Goal: Book appointment/travel/reservation

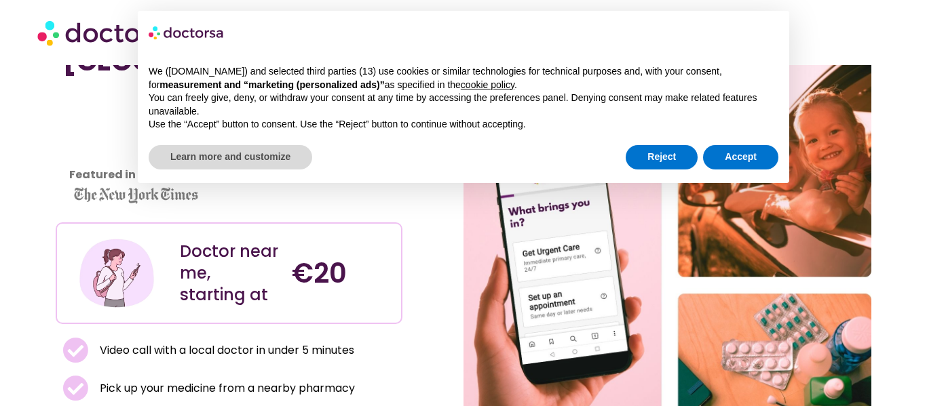
scroll to position [79, 0]
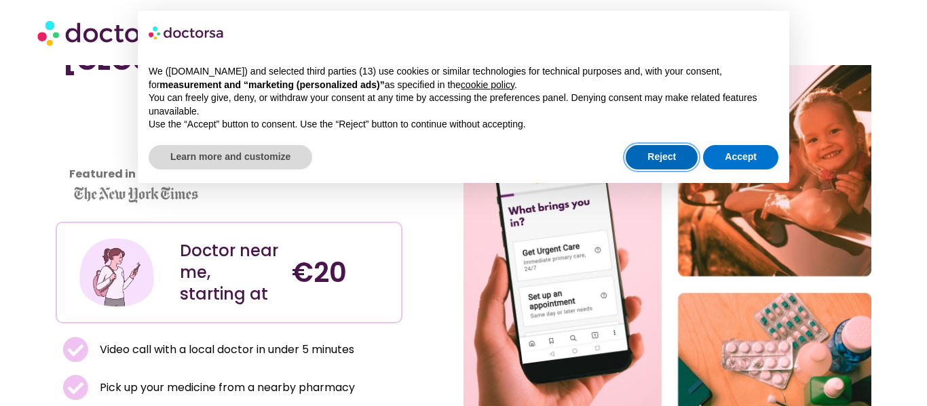
click at [677, 163] on button "Reject" at bounding box center [662, 157] width 72 height 24
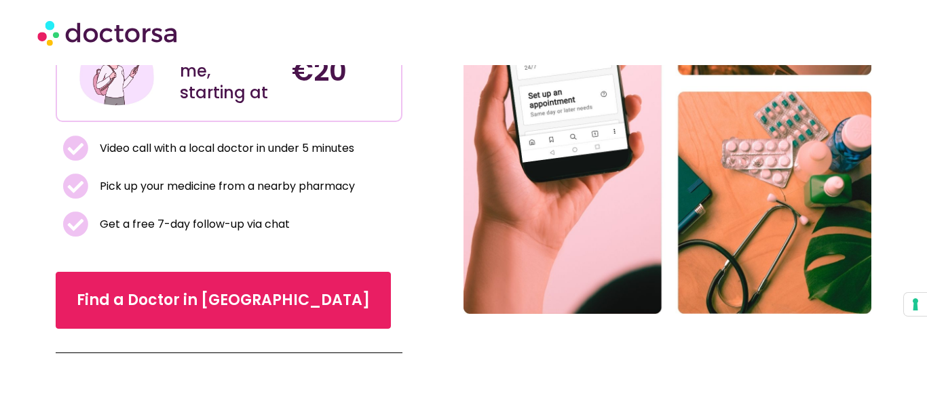
scroll to position [283, 0]
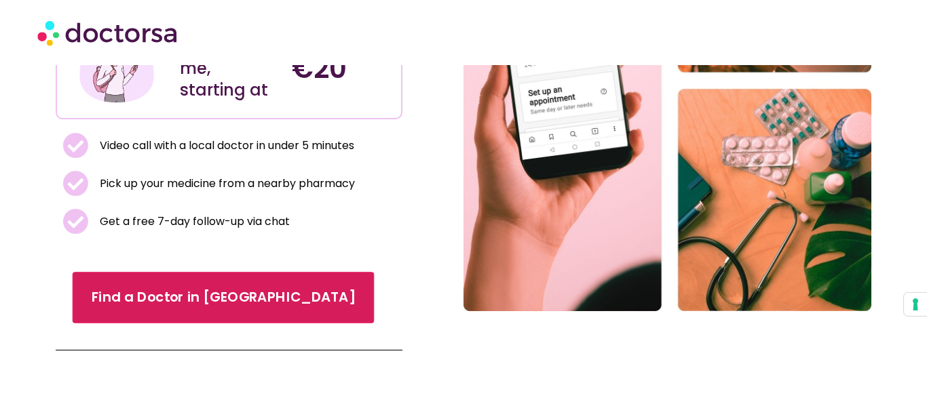
click at [178, 307] on span "Find a Doctor in [GEOGRAPHIC_DATA]" at bounding box center [224, 298] width 264 height 20
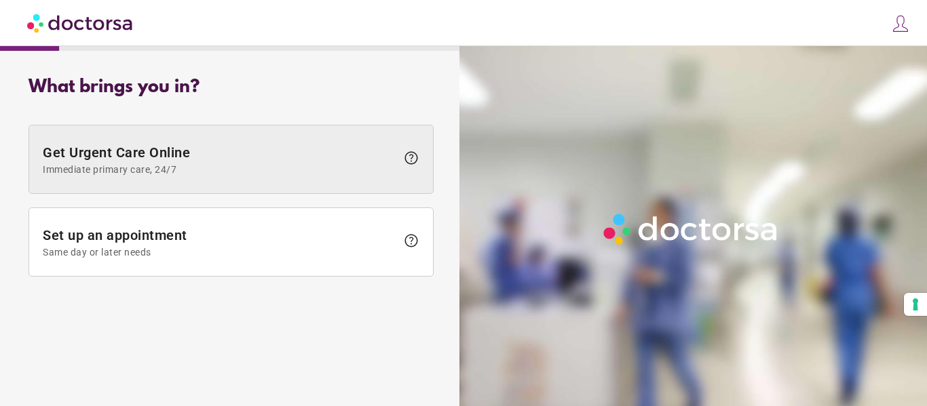
click at [387, 164] on span "Immediate primary care, 24/7" at bounding box center [219, 169] width 353 height 11
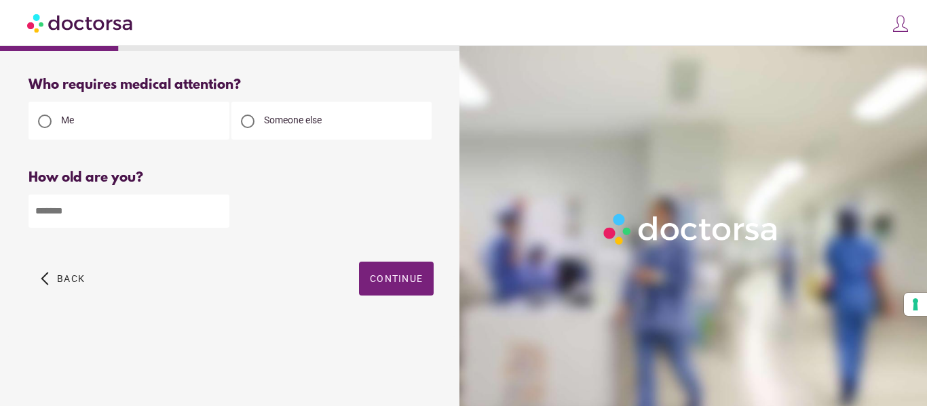
click at [178, 223] on input "number" at bounding box center [128, 211] width 201 height 33
type input "**"
click at [383, 271] on span "button" at bounding box center [396, 279] width 75 height 34
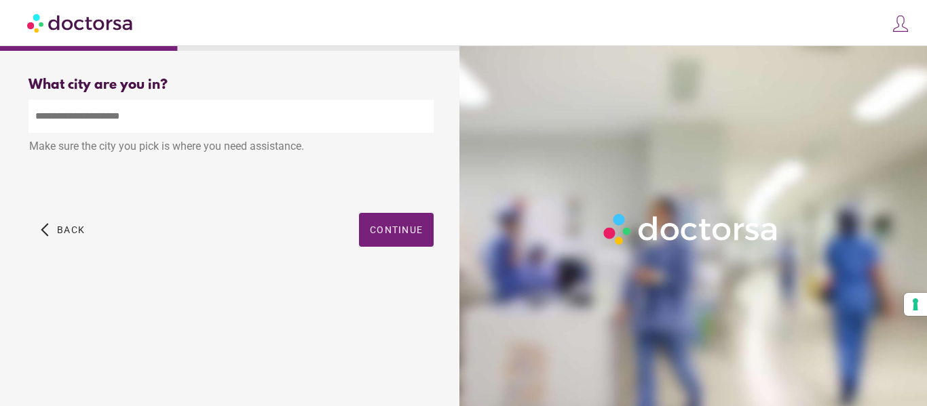
click at [326, 119] on input "text" at bounding box center [230, 116] width 405 height 33
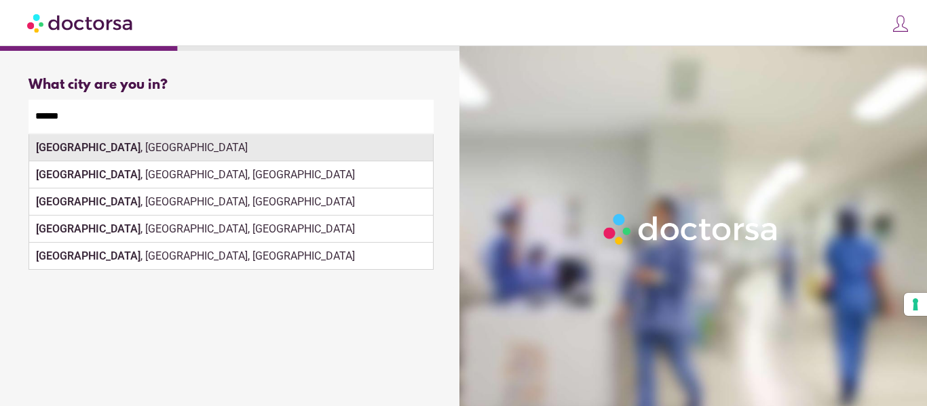
click at [341, 154] on div "Lisbon , Portugal" at bounding box center [231, 147] width 404 height 27
type input "**********"
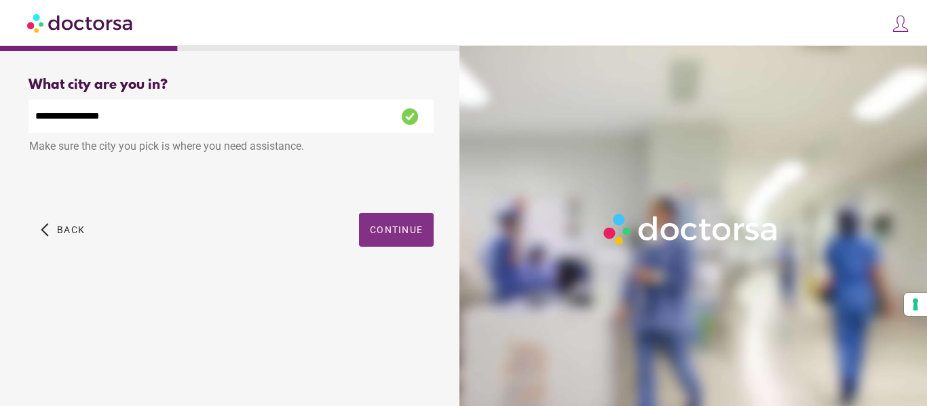
click at [379, 214] on span "button" at bounding box center [396, 230] width 75 height 34
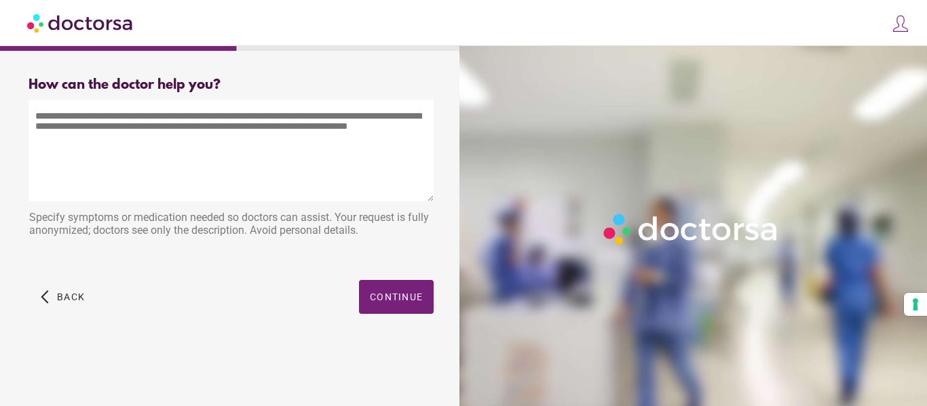
click at [222, 152] on textarea at bounding box center [230, 151] width 405 height 102
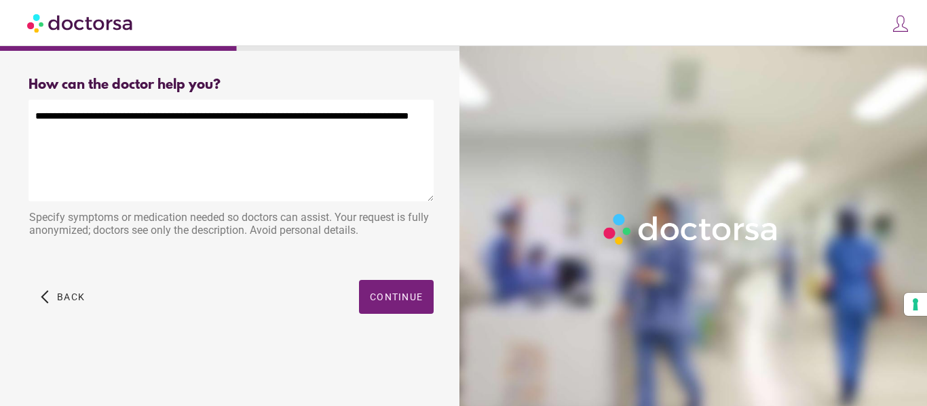
type textarea "**********"
click at [403, 288] on span "button" at bounding box center [396, 297] width 75 height 34
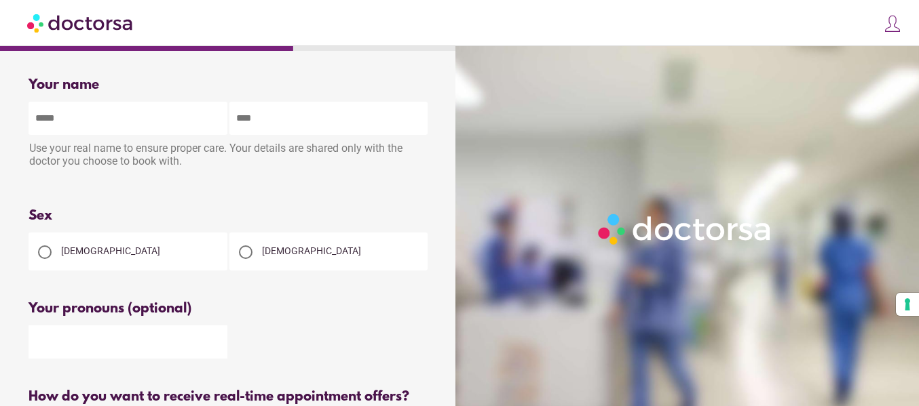
click at [171, 126] on input "text" at bounding box center [127, 118] width 199 height 33
type input "*******"
type input "**********"
click at [248, 254] on div at bounding box center [246, 253] width 14 height 14
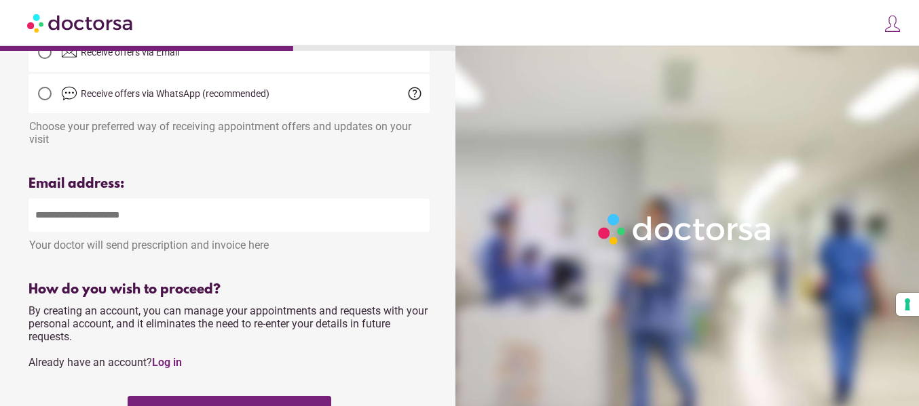
scroll to position [382, 0]
click at [79, 218] on input "email" at bounding box center [228, 214] width 401 height 33
type input "**********"
click at [233, 166] on div at bounding box center [228, 157] width 401 height 17
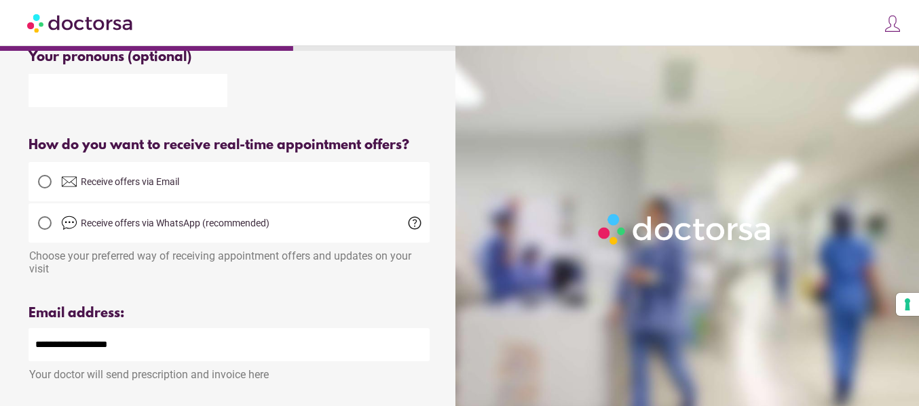
scroll to position [252, 0]
click at [39, 182] on div at bounding box center [45, 181] width 14 height 14
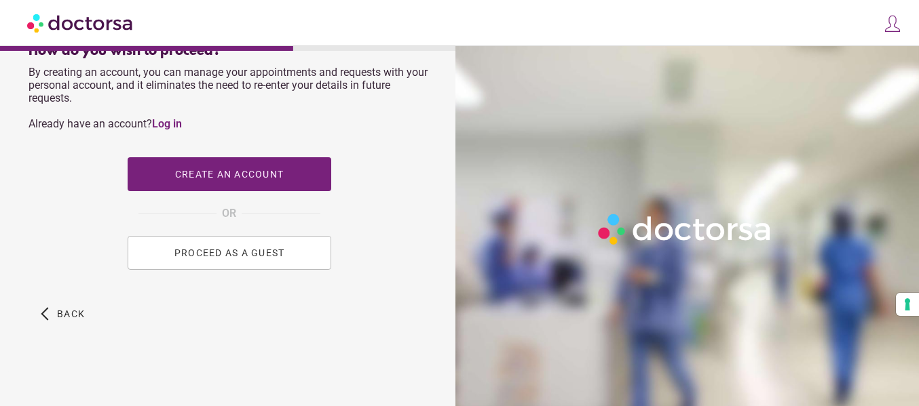
click at [293, 250] on button "PROCEED AS A GUEST" at bounding box center [230, 253] width 204 height 34
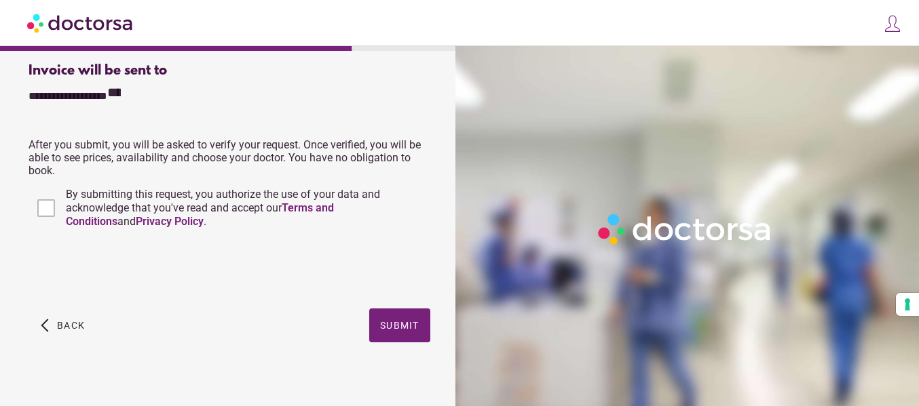
scroll to position [394, 0]
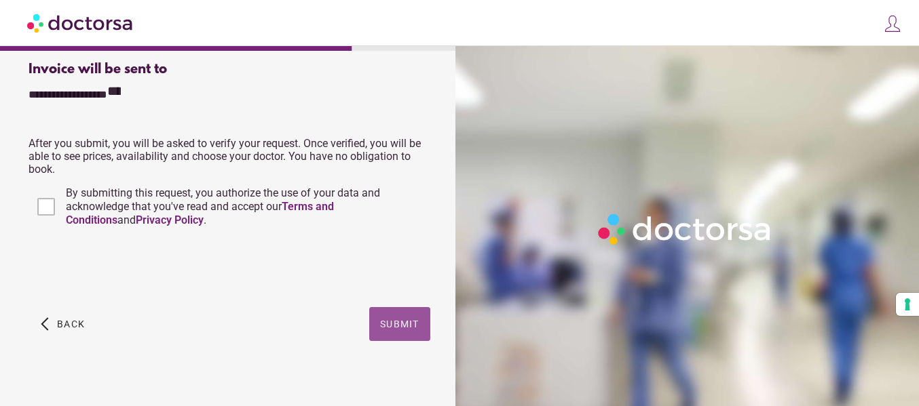
click at [410, 316] on span "button" at bounding box center [399, 324] width 61 height 34
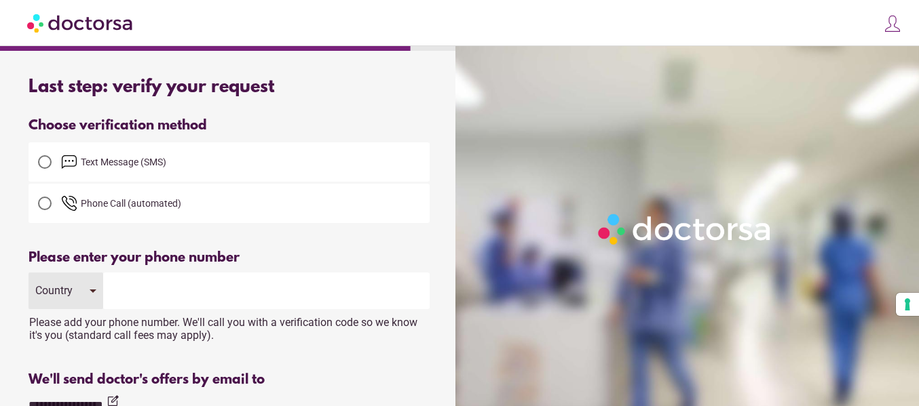
click at [51, 162] on div at bounding box center [45, 162] width 14 height 14
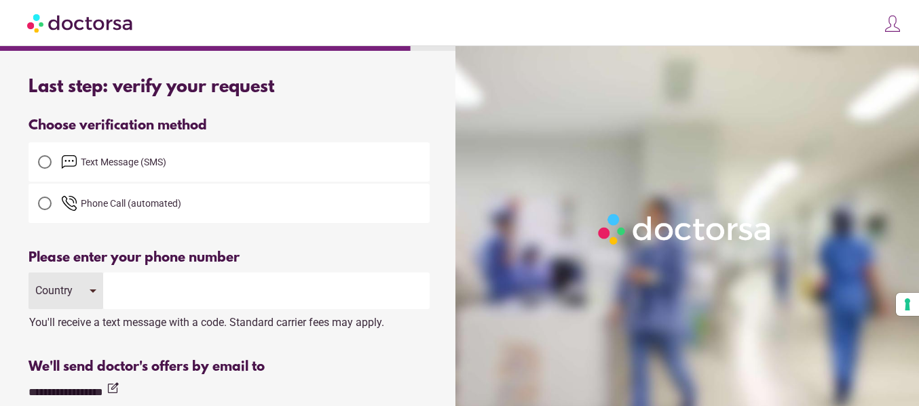
click at [190, 291] on input "tel" at bounding box center [266, 291] width 326 height 37
click at [183, 291] on input "tel" at bounding box center [266, 291] width 326 height 37
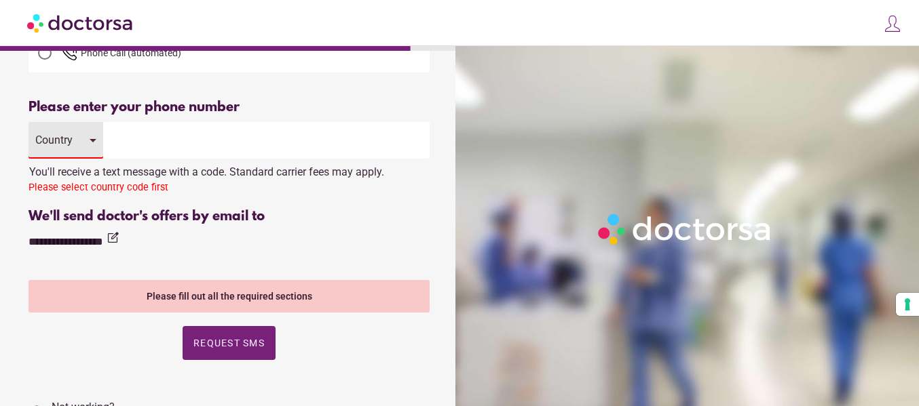
scroll to position [156, 0]
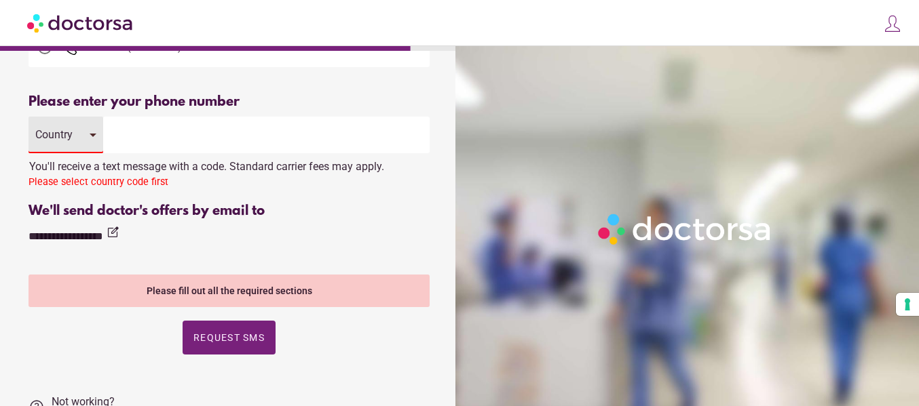
click at [93, 140] on div "Country" at bounding box center [65, 135] width 75 height 37
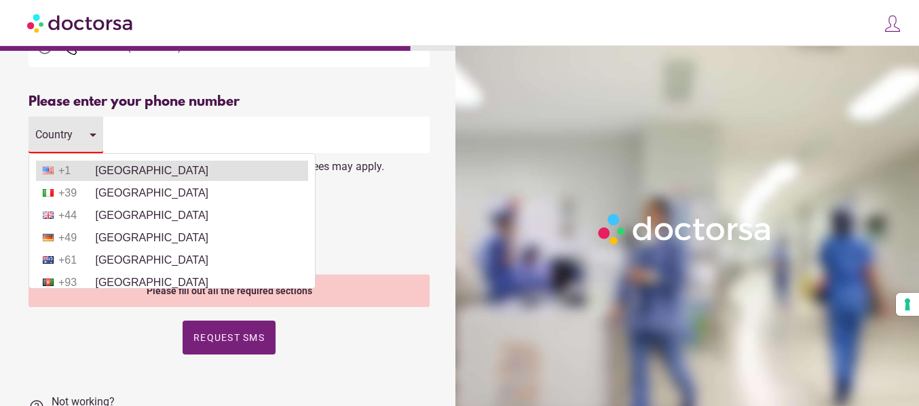
click at [98, 166] on li "+1 United States" at bounding box center [172, 171] width 272 height 20
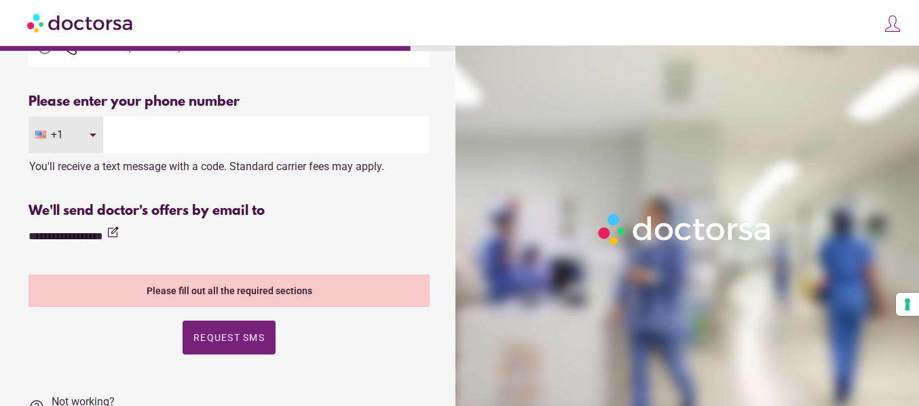
click at [144, 140] on input "tel" at bounding box center [266, 135] width 326 height 37
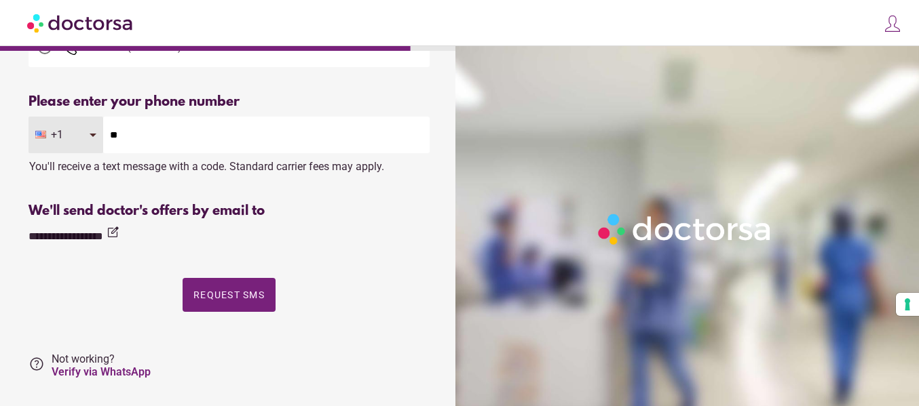
type input "*"
type input "**********"
click at [217, 297] on span "Request SMS" at bounding box center [228, 295] width 71 height 11
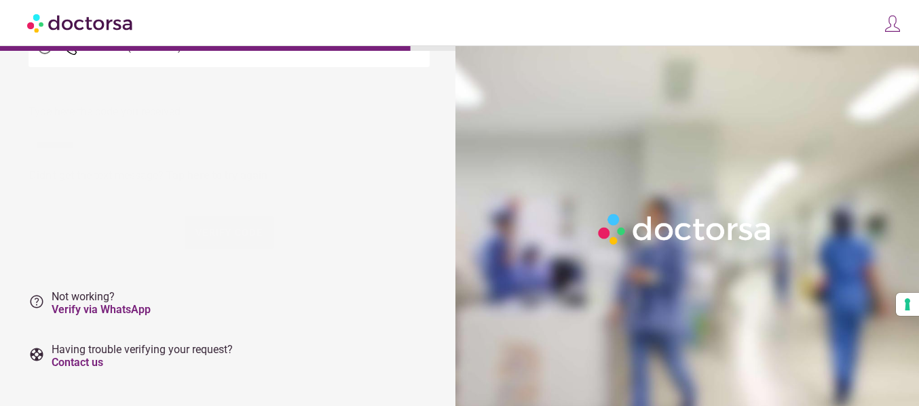
scroll to position [0, 0]
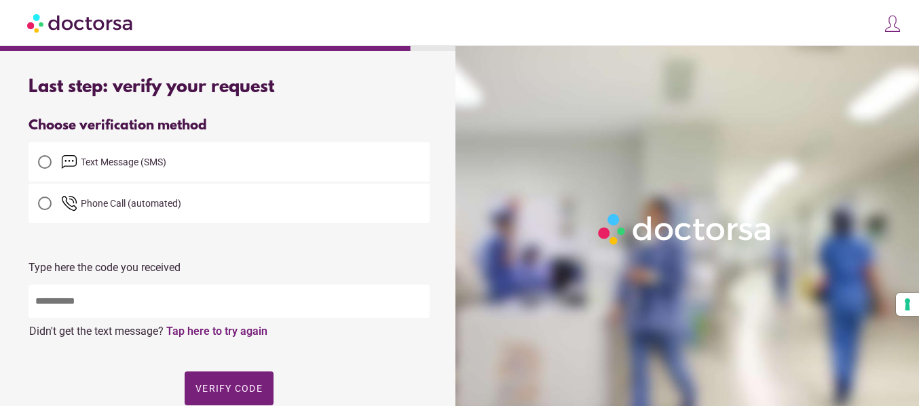
click at [236, 305] on input "text" at bounding box center [228, 301] width 401 height 33
type input "*****"
click at [263, 384] on span "button" at bounding box center [229, 389] width 89 height 34
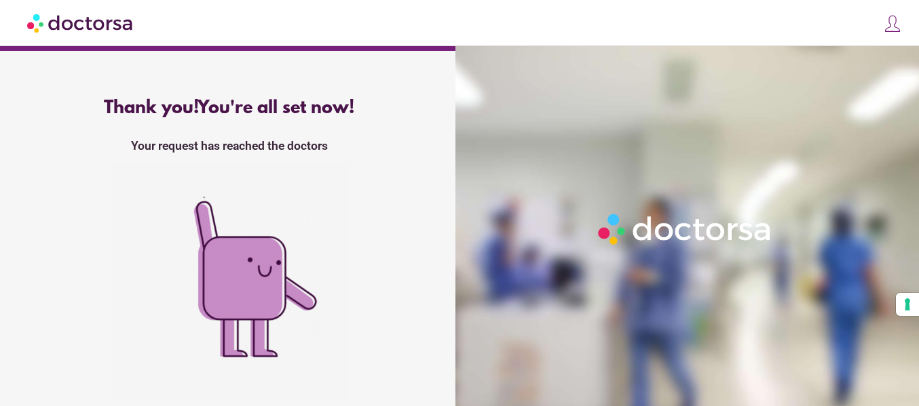
scroll to position [6, 0]
